Goal: Obtain resource: Obtain resource

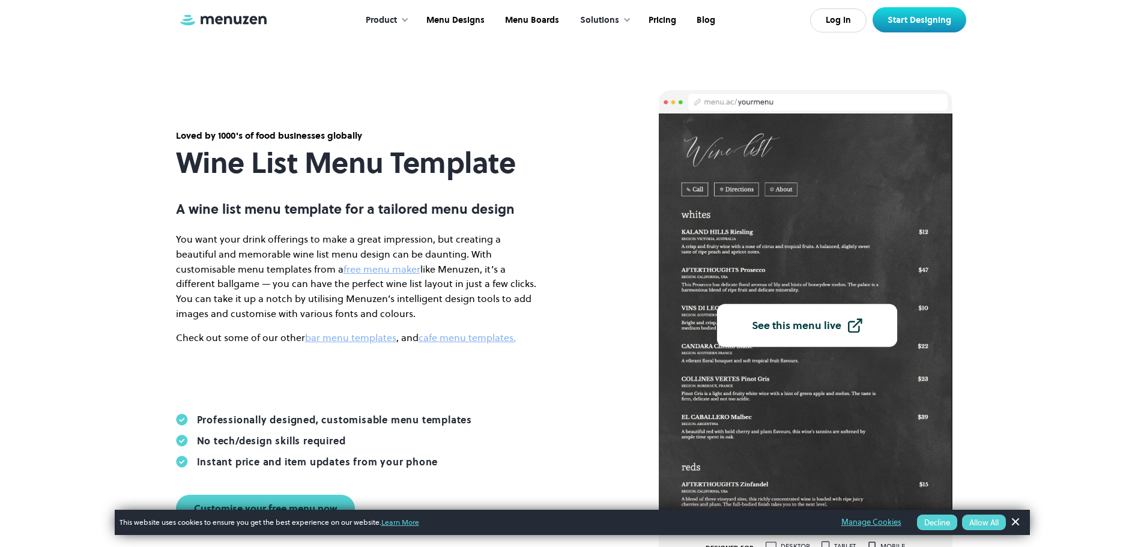
click at [554, 252] on div "Loved by 1000's of food businesses globally Wine List Menu Template A wine list…" at bounding box center [356, 325] width 432 height 393
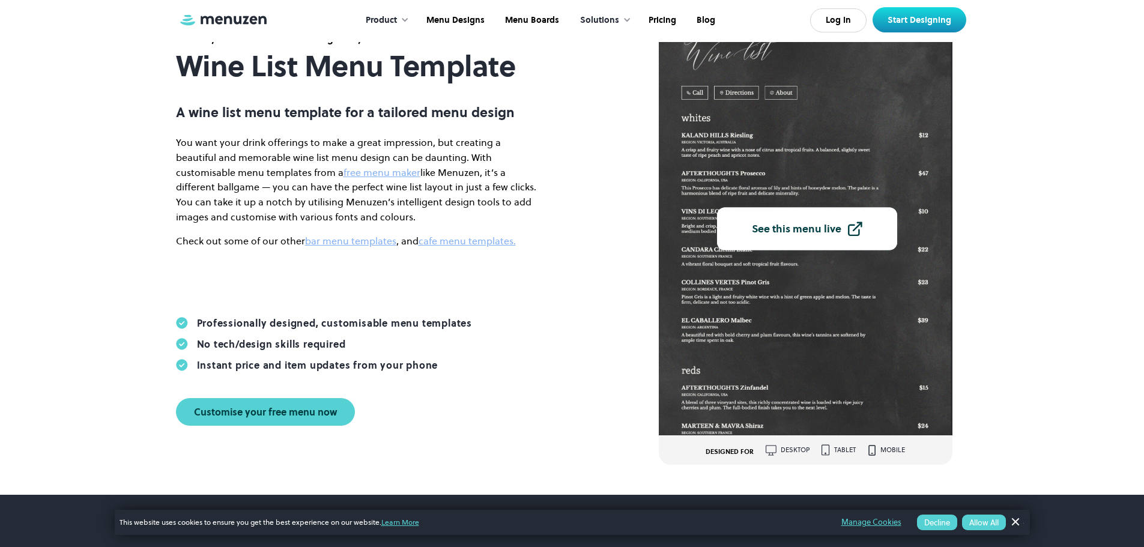
scroll to position [60, 0]
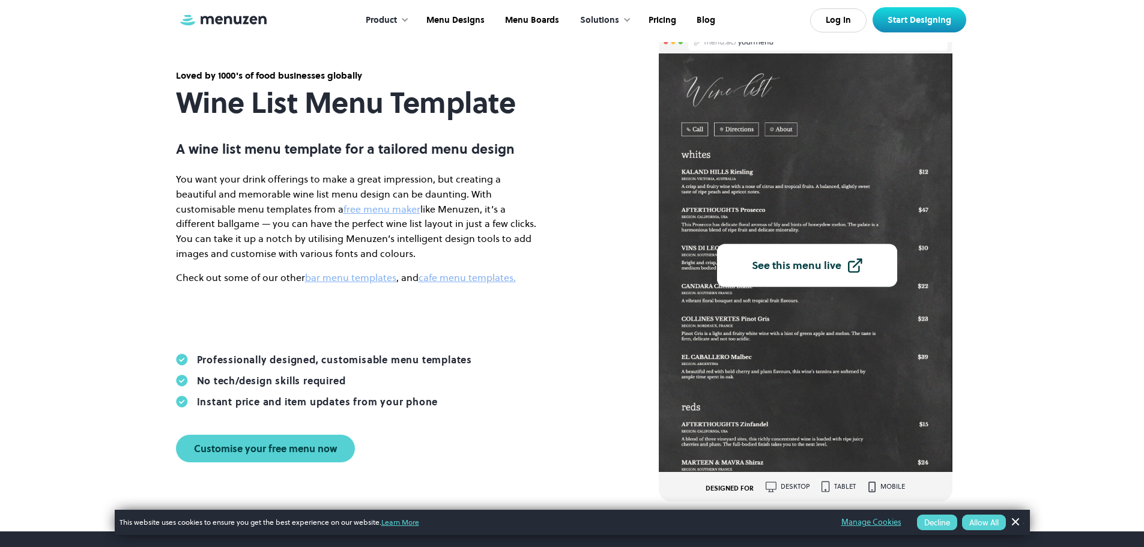
scroll to position [120, 0]
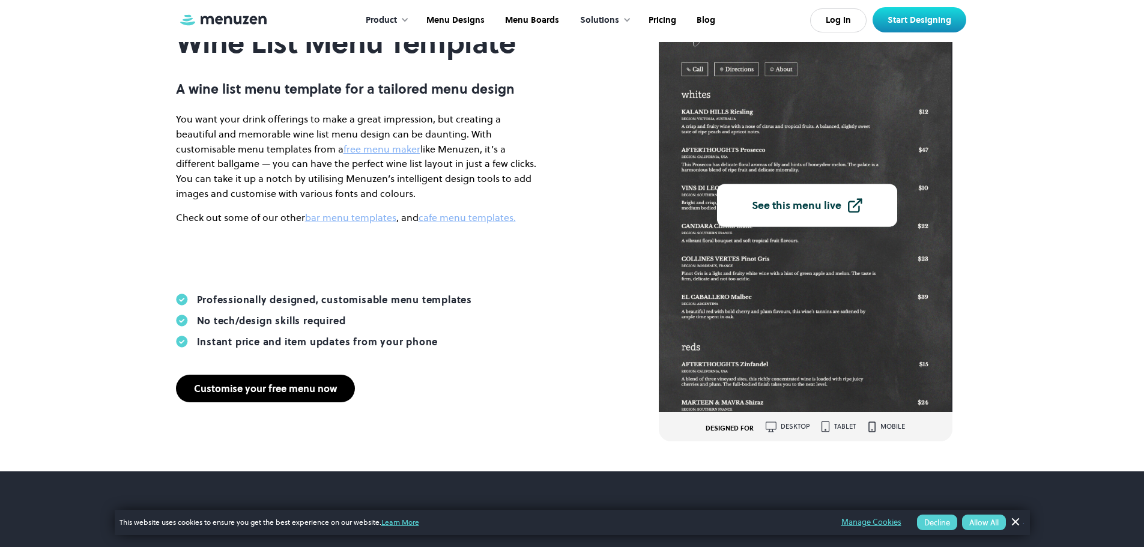
click at [320, 395] on link "Customise your free menu now" at bounding box center [265, 389] width 179 height 28
